Goal: Task Accomplishment & Management: Manage account settings

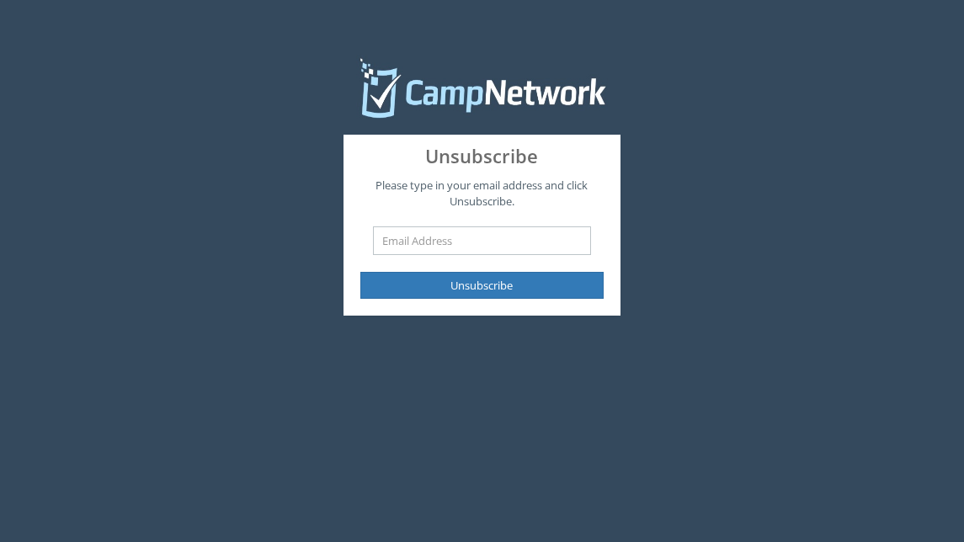
click at [491, 241] on input "text" at bounding box center [481, 241] width 217 height 29
type input "[EMAIL_ADDRESS][DOMAIN_NAME]"
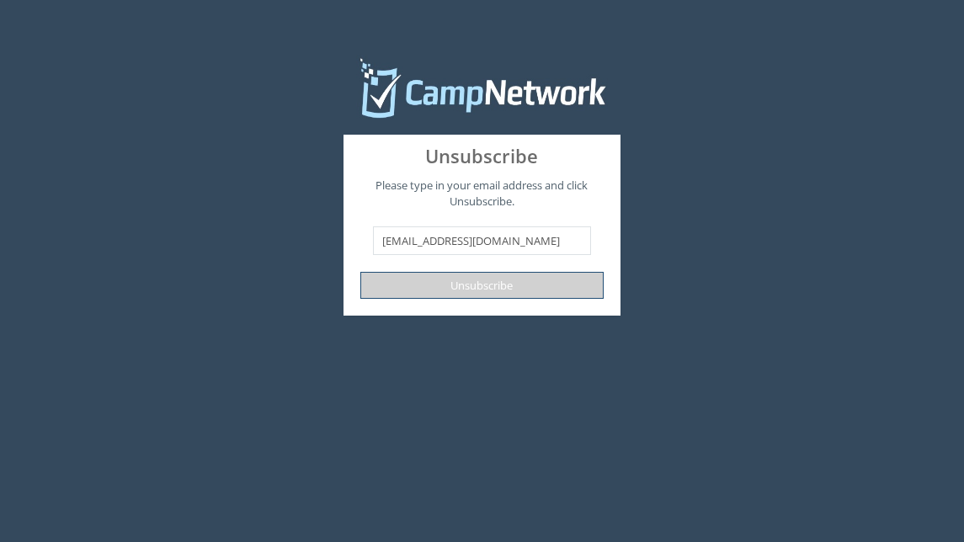
click at [482, 282] on button "Unsubscribe" at bounding box center [481, 286] width 243 height 28
